Goal: Transaction & Acquisition: Purchase product/service

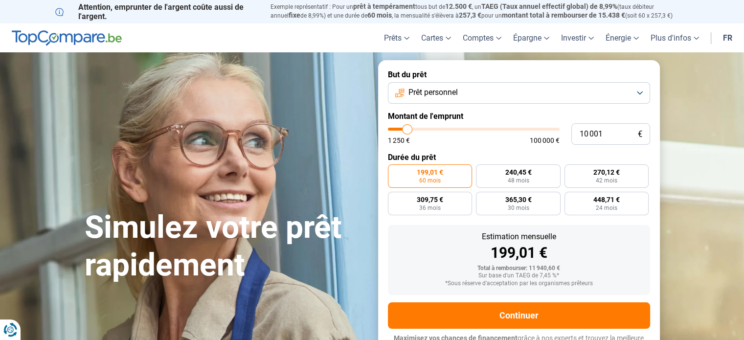
type input "55 750"
type input "55750"
click at [481, 128] on input "range" at bounding box center [474, 129] width 172 height 3
radio input "false"
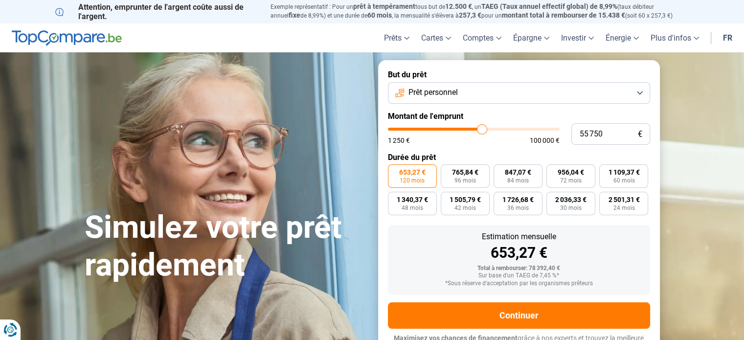
scroll to position [13, 0]
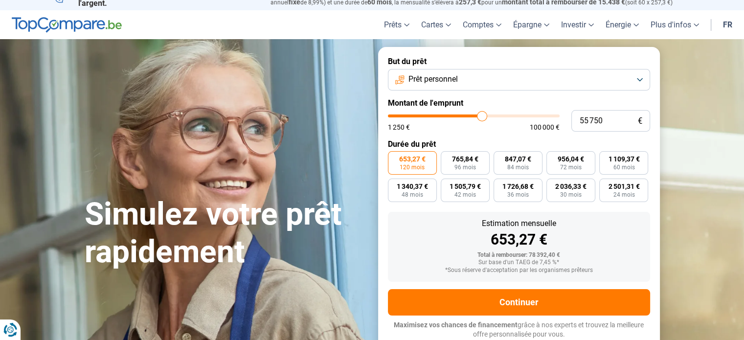
type input "55 250"
type input "55250"
type input "54 750"
type input "54750"
type input "54 500"
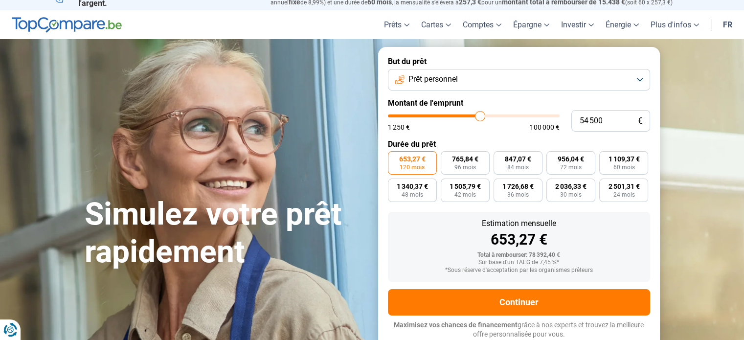
type input "54500"
type input "54 250"
type input "54250"
type input "54 000"
type input "54000"
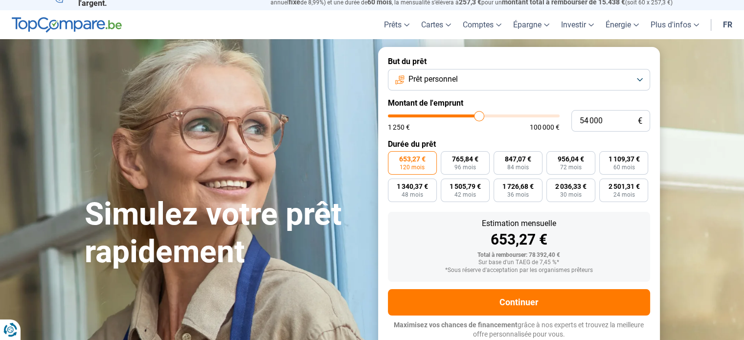
type input "53 750"
type input "53750"
type input "53 500"
type input "53500"
type input "53 250"
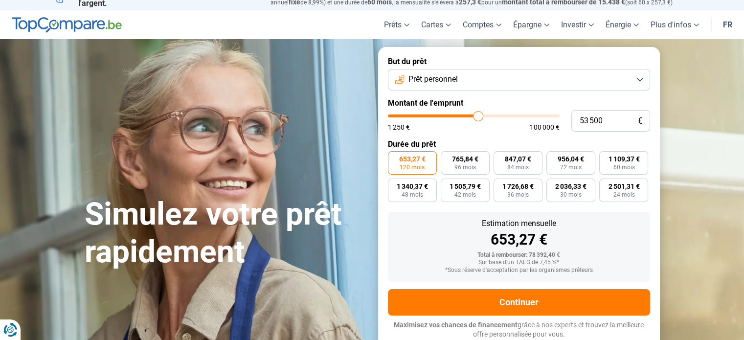
type input "53250"
type input "53 000"
type input "53000"
type input "52 750"
type input "52750"
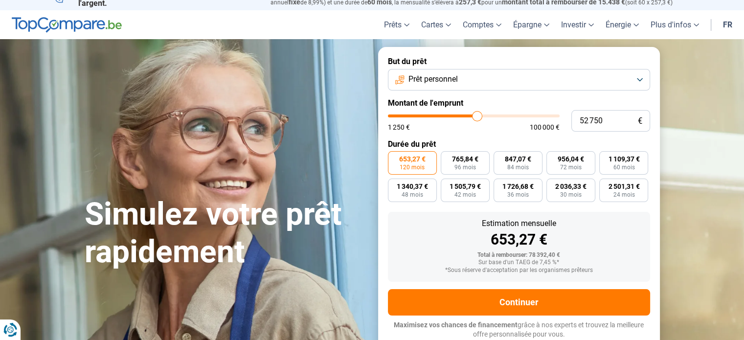
type input "52 500"
type input "52500"
type input "52 250"
type input "52250"
type input "52 000"
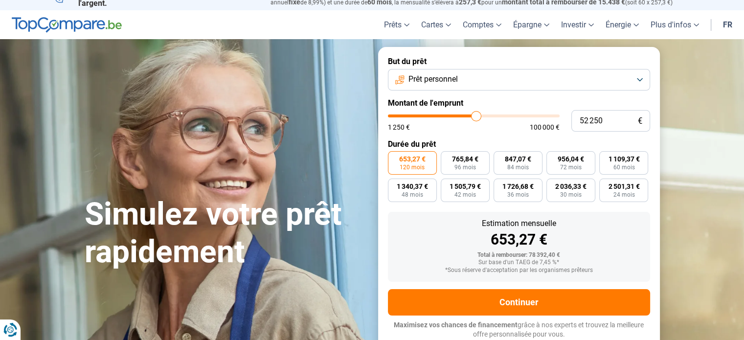
type input "52000"
type input "51 750"
type input "51750"
type input "51 500"
type input "51500"
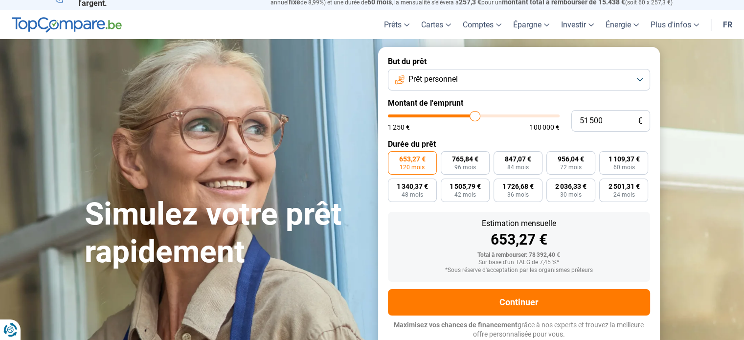
type input "51 250"
type input "51250"
type input "51 000"
type input "51000"
type input "50 750"
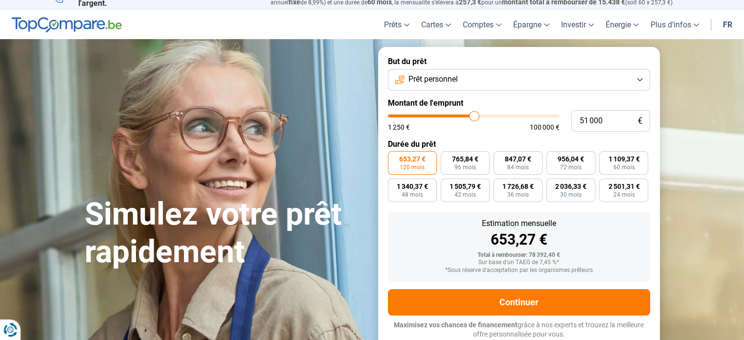
type input "50750"
type input "50 500"
type input "50500"
type input "50 250"
type input "50250"
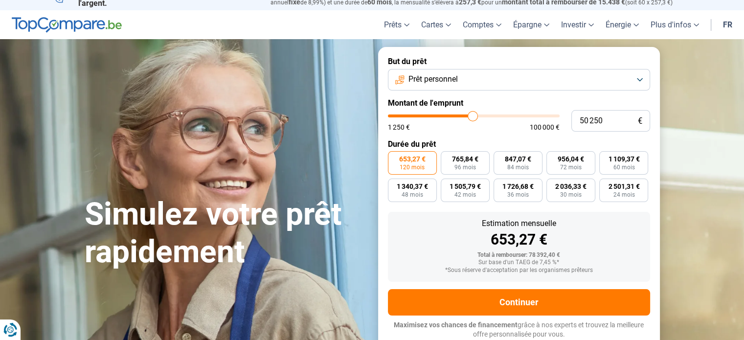
type input "50 000"
drag, startPoint x: 481, startPoint y: 116, endPoint x: 472, endPoint y: 116, distance: 9.3
type input "50000"
click at [472, 116] on input "range" at bounding box center [474, 115] width 172 height 3
click at [633, 80] on button "Prêt personnel" at bounding box center [519, 80] width 262 height 22
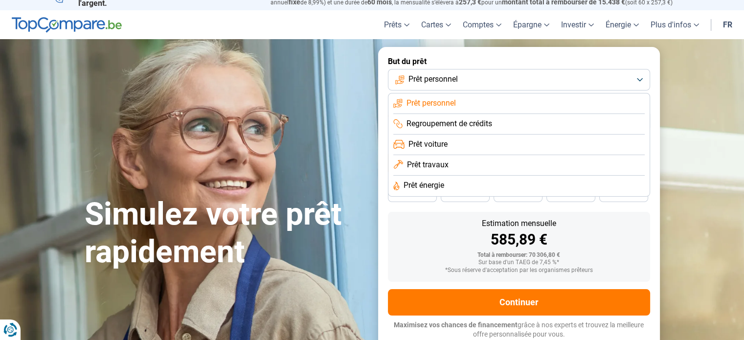
click at [455, 163] on li "Prêt travaux" at bounding box center [518, 165] width 251 height 21
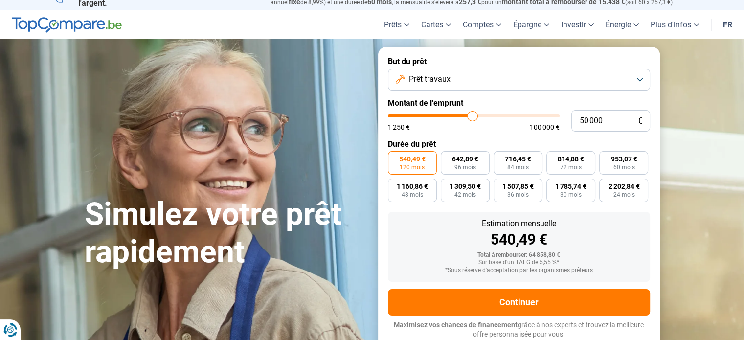
type input "48 750"
type input "48750"
type input "48 500"
type input "48500"
type input "48 000"
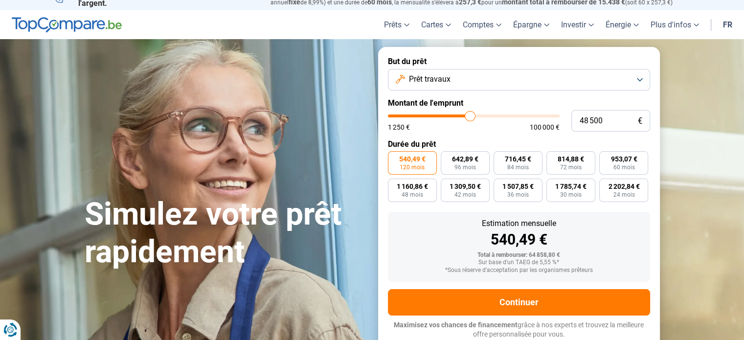
type input "48000"
type input "47 750"
type input "47750"
type input "47 250"
type input "47250"
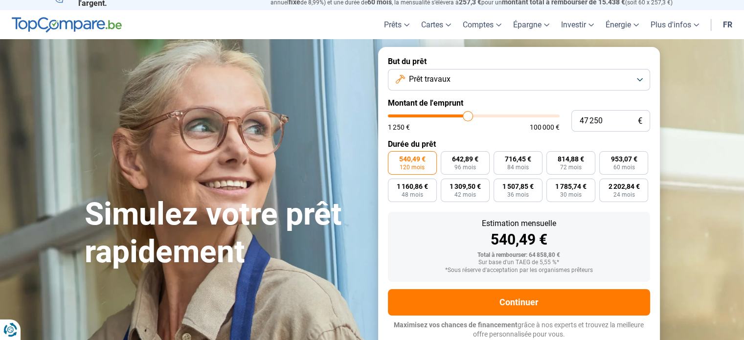
type input "47 000"
type input "47000"
type input "46 750"
type input "46750"
type input "46 500"
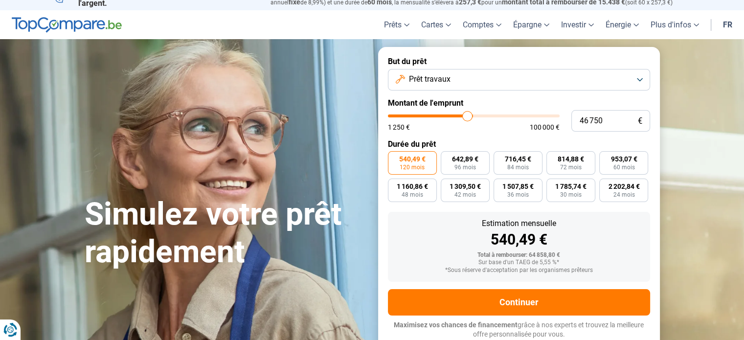
type input "46500"
type input "46 250"
type input "46250"
type input "46 000"
type input "46000"
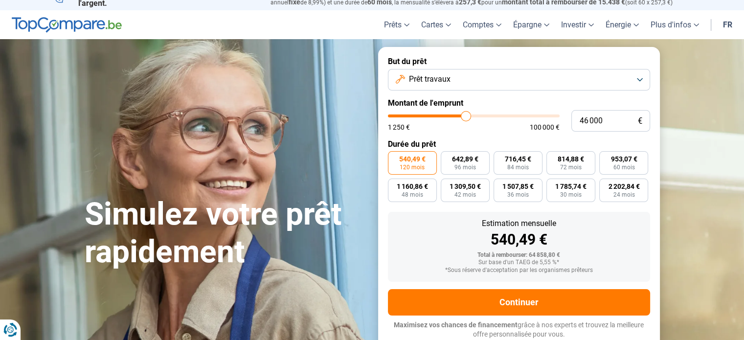
type input "45 750"
type input "45750"
type input "45 500"
type input "45500"
type input "45 250"
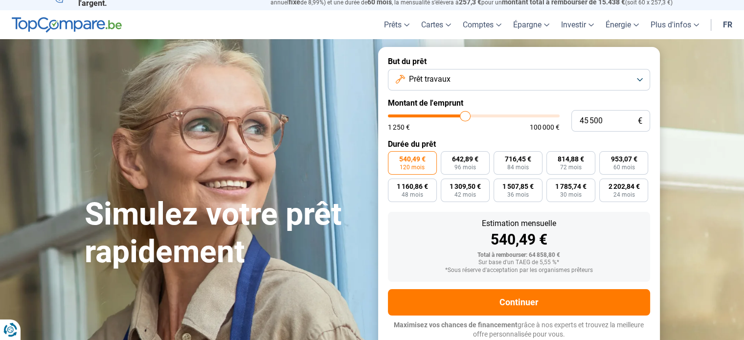
type input "45250"
type input "45 000"
type input "45000"
type input "44 750"
type input "44750"
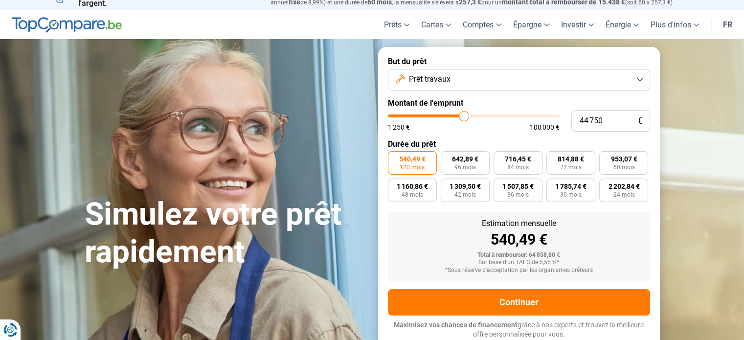
type input "44 500"
type input "44500"
type input "44 250"
type input "44250"
type input "44 000"
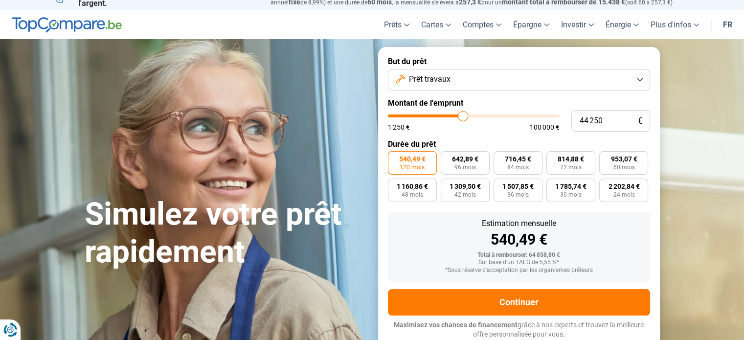
type input "44000"
type input "43 750"
type input "43750"
type input "43 500"
type input "43500"
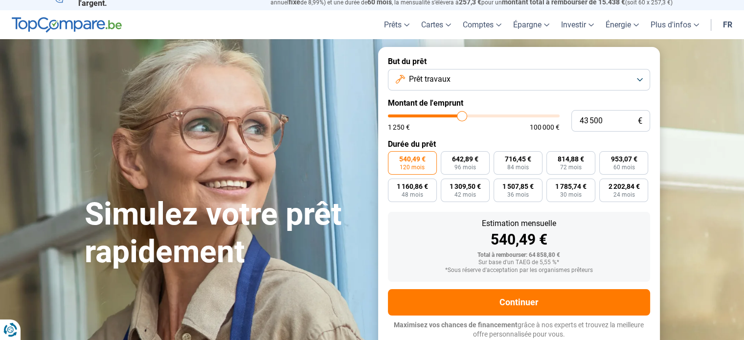
type input "43 250"
type input "43250"
type input "43 000"
type input "43000"
type input "43 250"
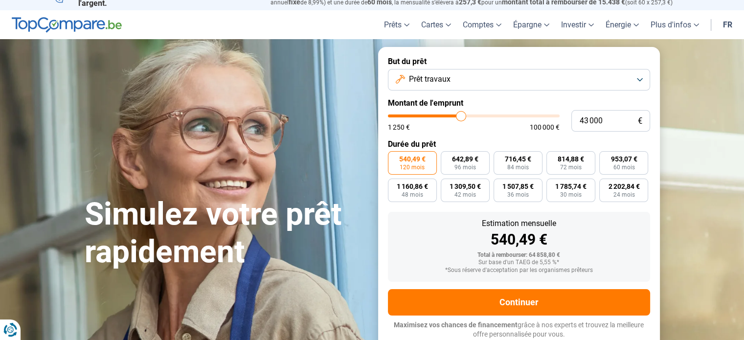
type input "43250"
type input "43 500"
type input "43500"
type input "43 750"
type input "43750"
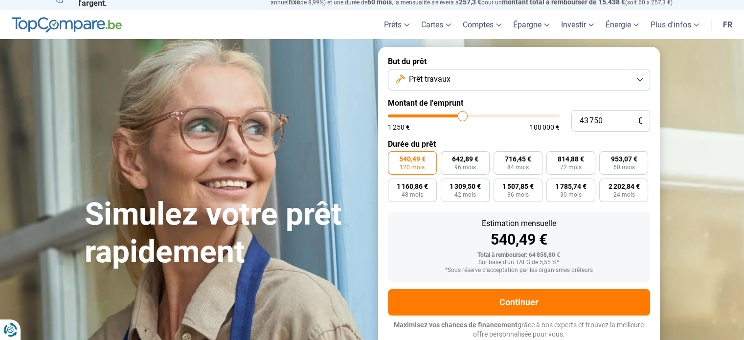
type input "44 000"
type input "44000"
type input "43 750"
type input "43750"
type input "43 500"
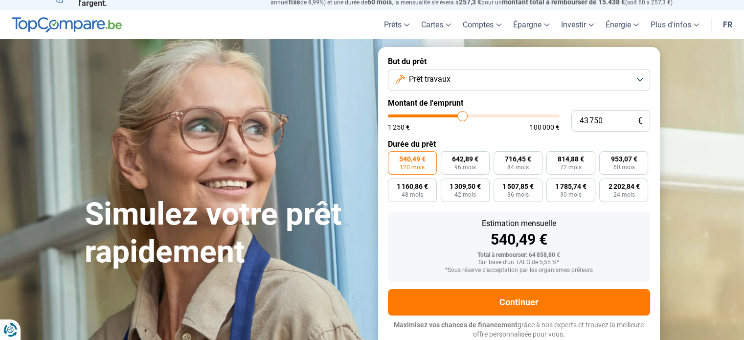
type input "43500"
type input "43 250"
type input "43250"
type input "43 000"
type input "43000"
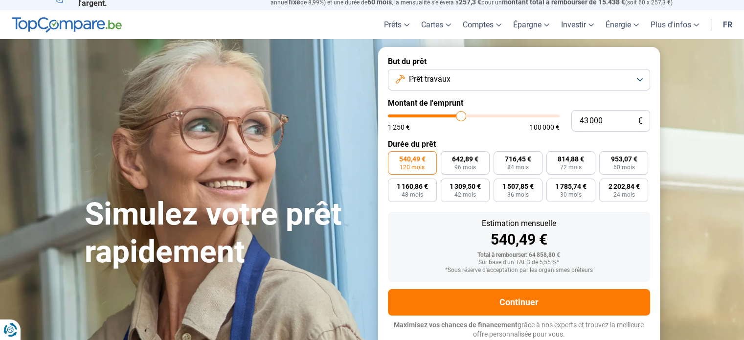
type input "42 750"
type input "42750"
type input "42 500"
type input "42500"
type input "42 250"
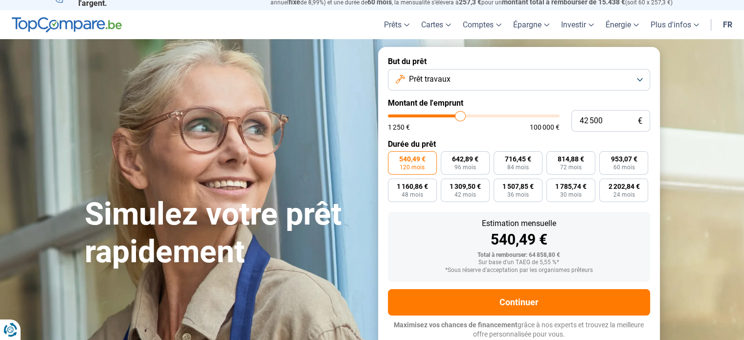
type input "42250"
type input "42 000"
type input "42000"
type input "41 750"
type input "41750"
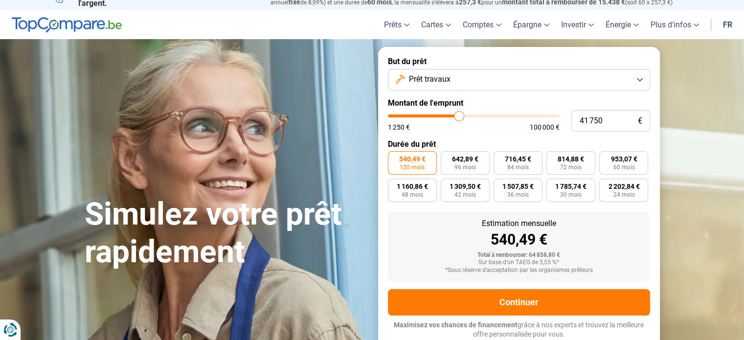
type input "41 500"
type input "41500"
type input "41 250"
type input "41250"
type input "41 000"
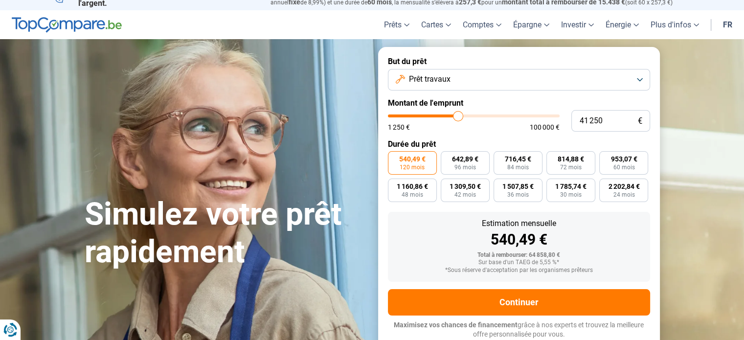
type input "41000"
type input "40 750"
type input "40750"
type input "40 500"
type input "40500"
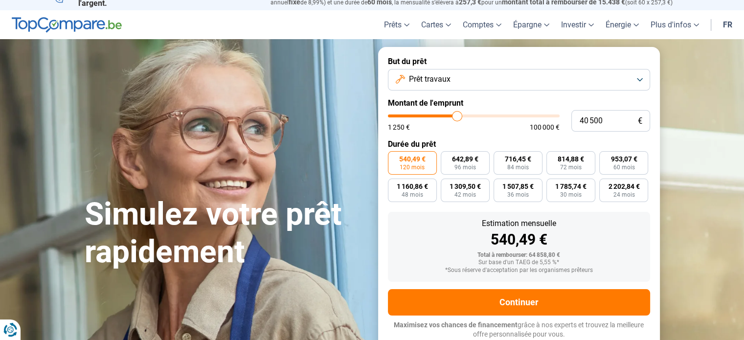
type input "40 250"
type input "40250"
type input "40 000"
type input "40000"
type input "39 750"
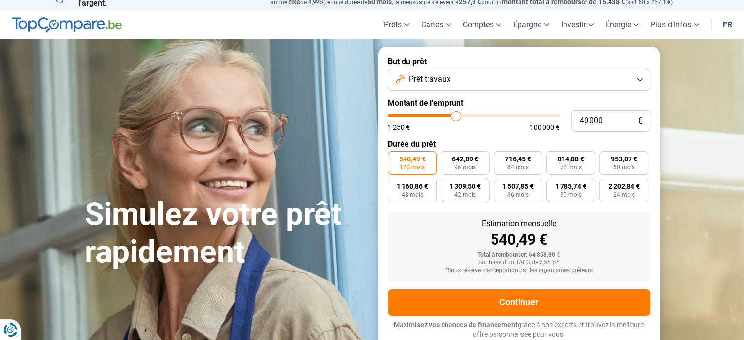
type input "39750"
type input "39 500"
type input "39500"
type input "39 750"
type input "39750"
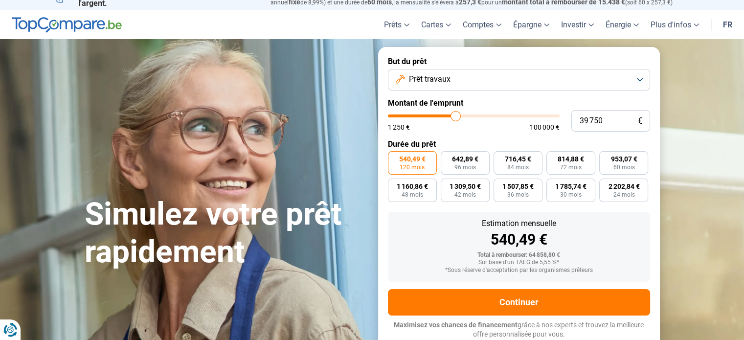
type input "40 000"
type input "40000"
type input "40 250"
type input "40250"
type input "40 500"
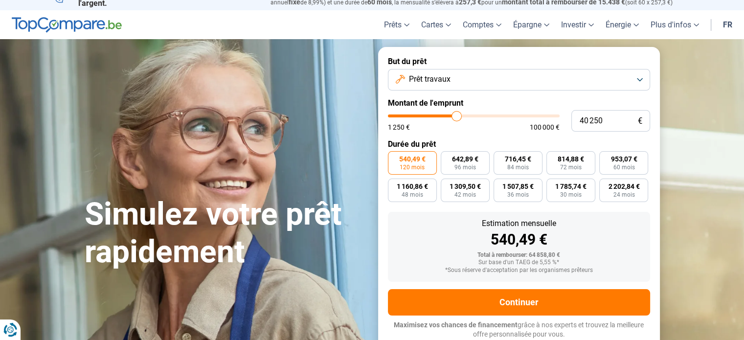
type input "40500"
type input "40 000"
type input "40000"
type input "39 500"
type input "39500"
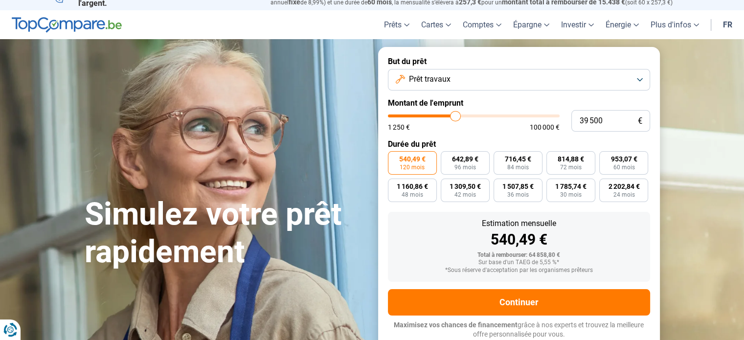
type input "39 250"
type input "39250"
type input "39 000"
type input "39000"
type input "38 750"
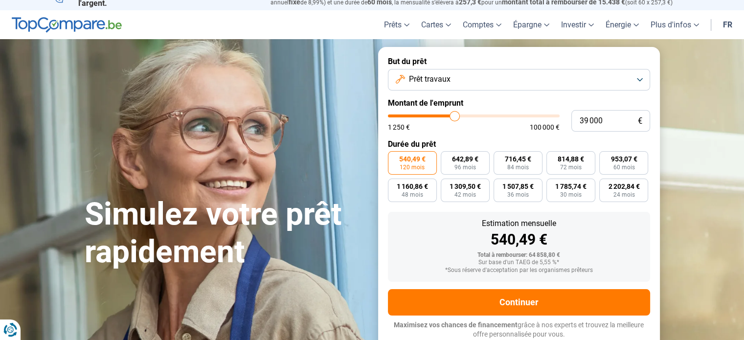
type input "38750"
type input "38 500"
type input "38500"
type input "38 250"
type input "38250"
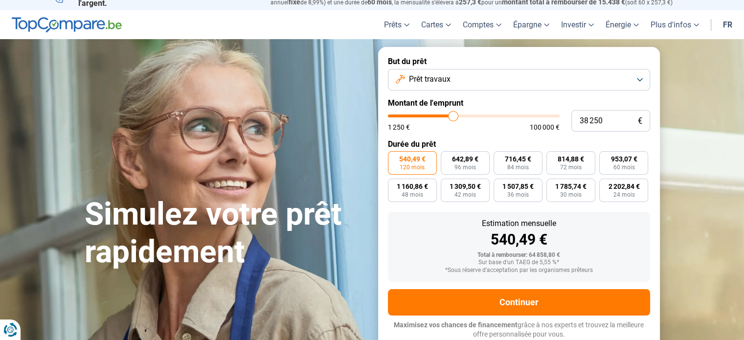
type input "38 000"
type input "38000"
type input "38 250"
type input "38250"
type input "38 500"
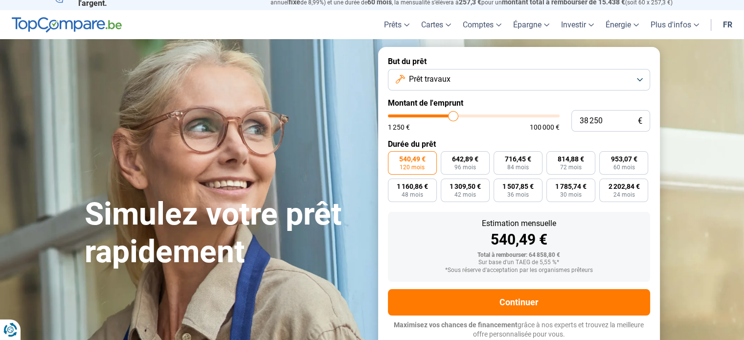
type input "38500"
type input "38 750"
type input "38750"
type input "39 000"
type input "39000"
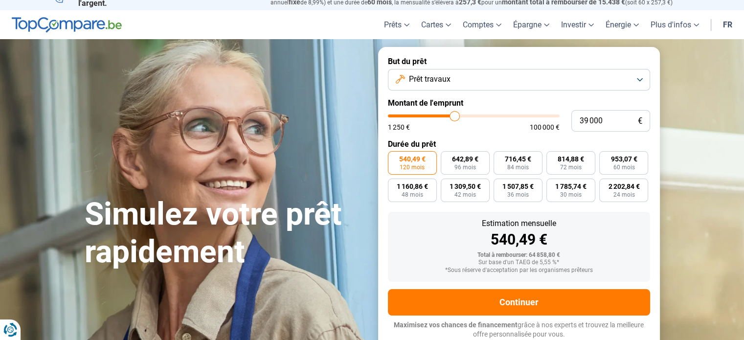
type input "39 250"
type input "39250"
type input "39 500"
type input "39500"
type input "39 750"
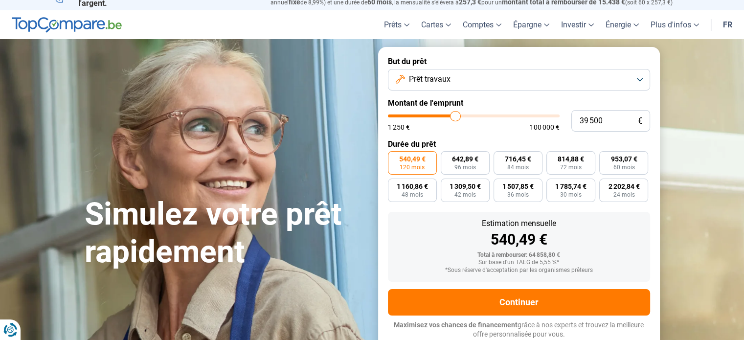
type input "39750"
type input "40 000"
type input "40000"
type input "40 250"
drag, startPoint x: 471, startPoint y: 115, endPoint x: 456, endPoint y: 115, distance: 14.7
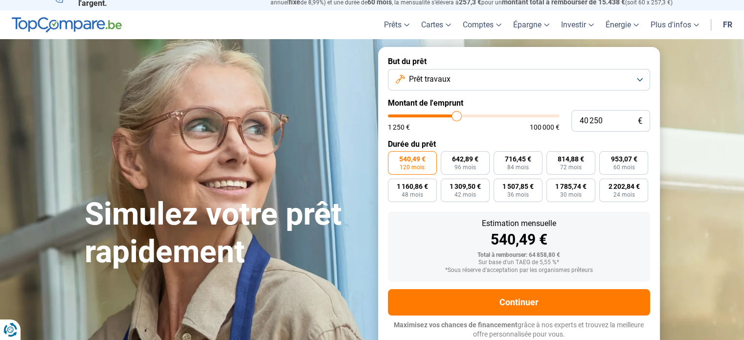
type input "40250"
click at [456, 115] on input "range" at bounding box center [474, 115] width 172 height 3
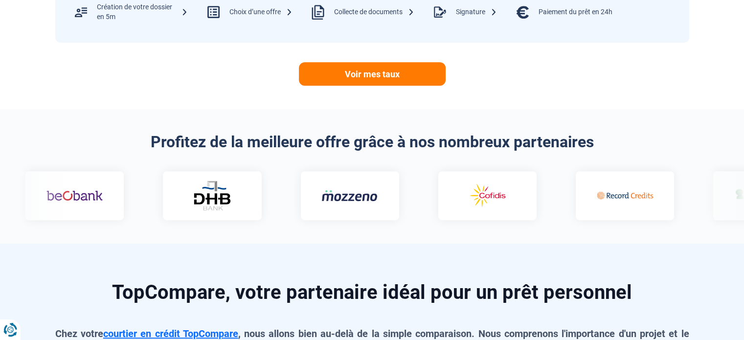
scroll to position [551, 0]
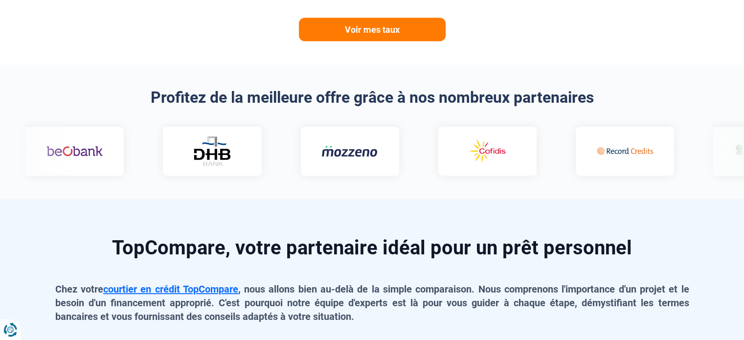
click at [192, 147] on img at bounding box center [211, 151] width 39 height 30
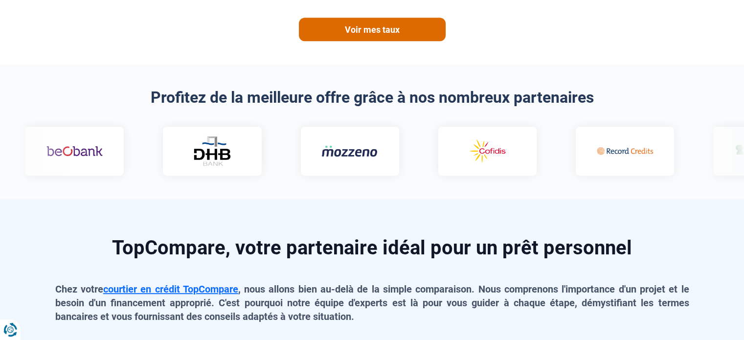
click at [387, 30] on link "Voir mes taux" at bounding box center [372, 29] width 147 height 23
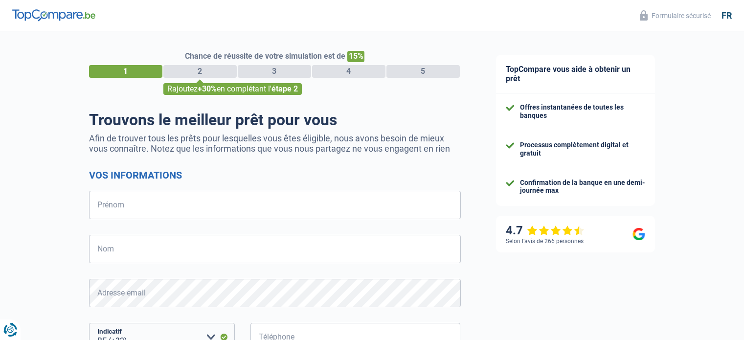
select select "32"
